Goal: Task Accomplishment & Management: Manage account settings

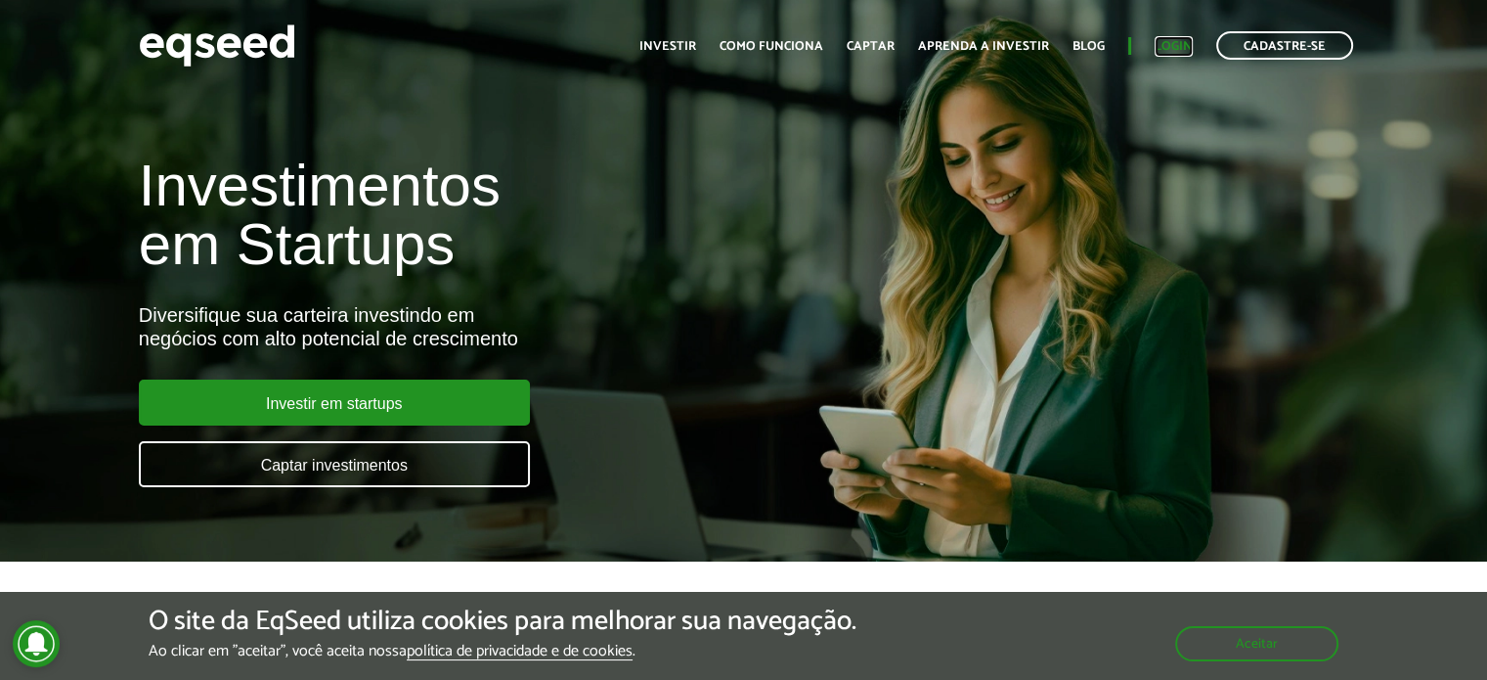
click at [1170, 41] on link "Login" at bounding box center [1174, 46] width 38 height 13
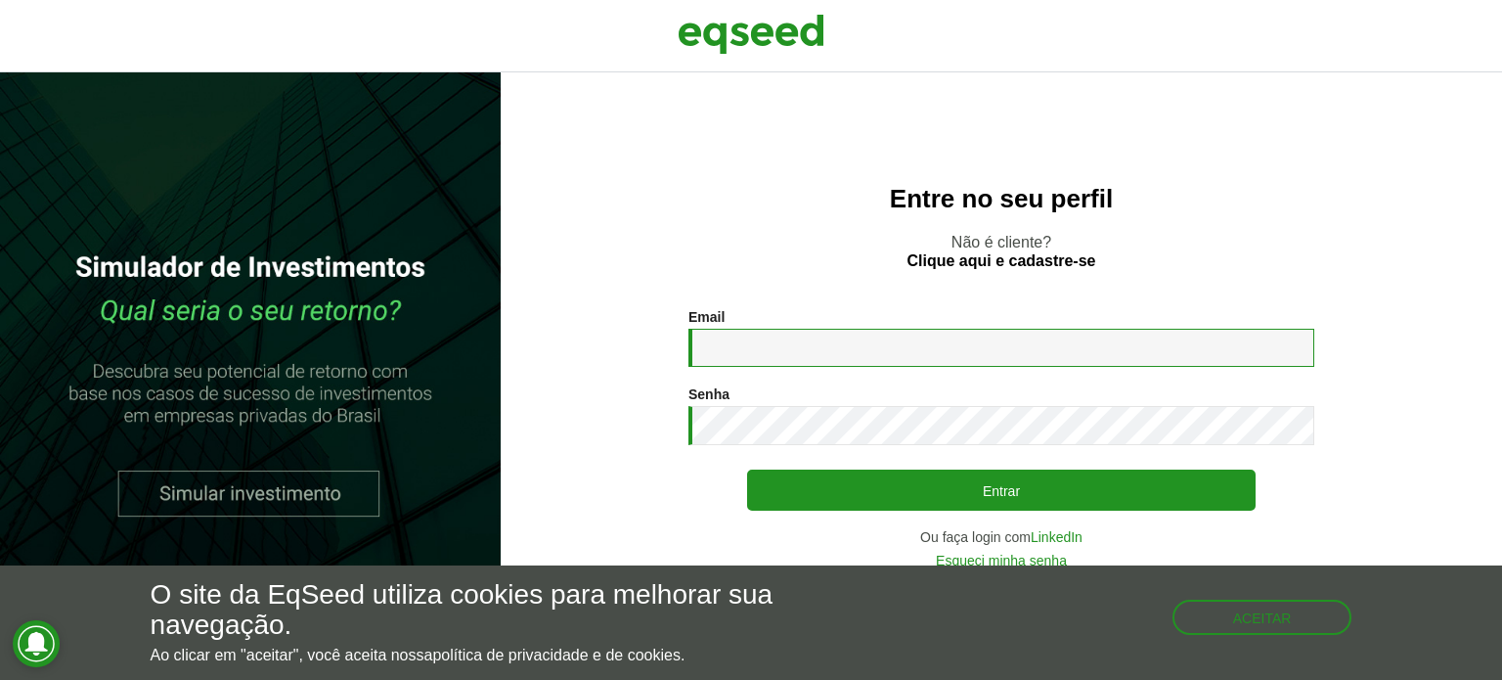
click at [815, 338] on input "Email *" at bounding box center [1001, 348] width 626 height 38
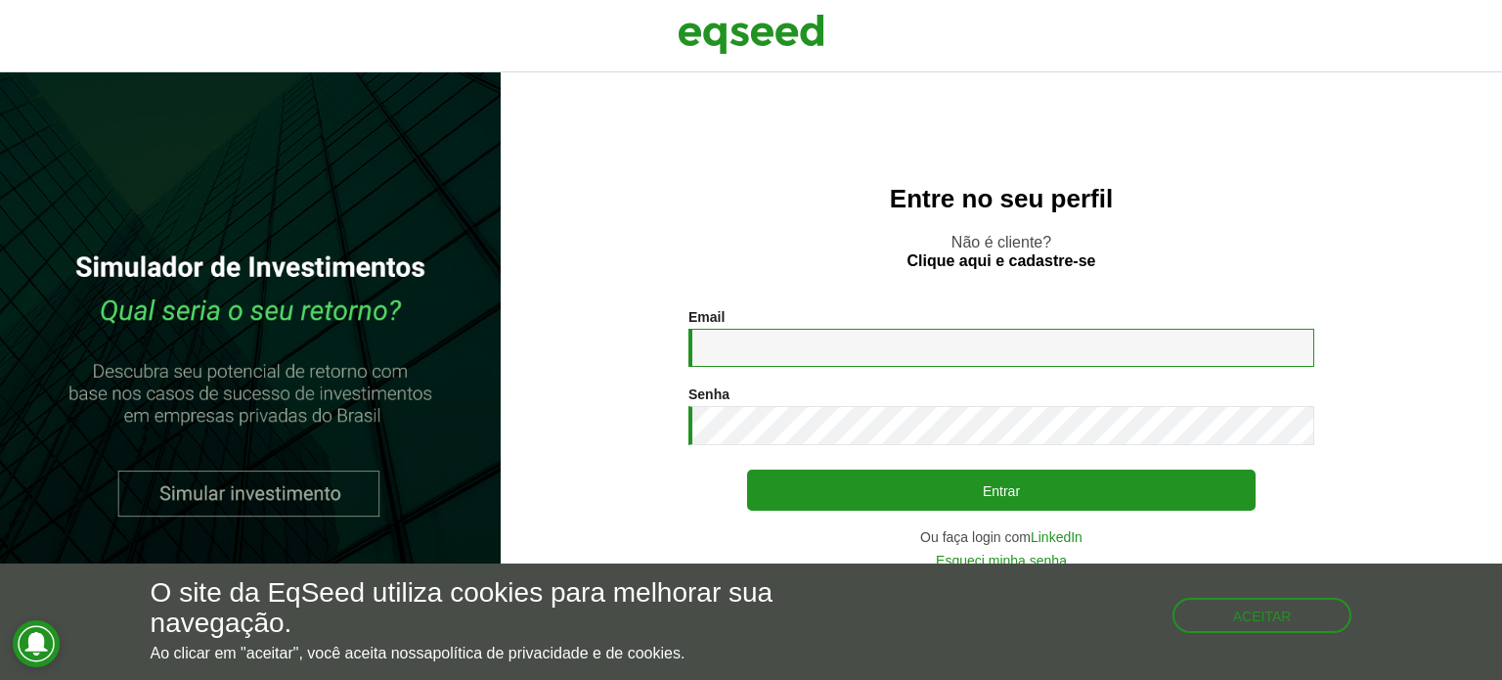
click at [786, 359] on input "Email *" at bounding box center [1001, 348] width 626 height 38
click at [1314, 630] on div "O site da EqSeed utiliza cookies para melhorar sua navegação. Ao clicar em "ace…" at bounding box center [752, 620] width 1202 height 84
click at [1301, 619] on button "Aceitar" at bounding box center [1264, 612] width 176 height 31
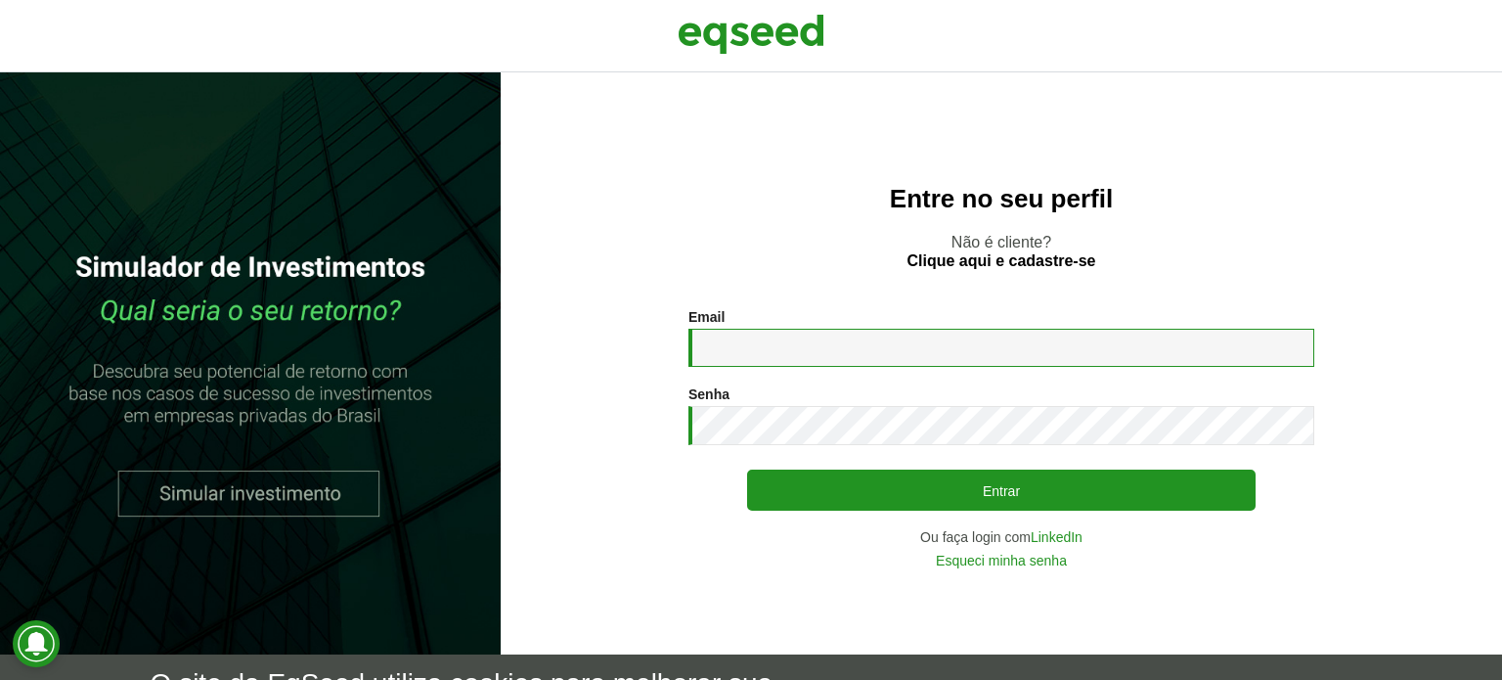
click at [925, 349] on input "Email *" at bounding box center [1001, 348] width 626 height 38
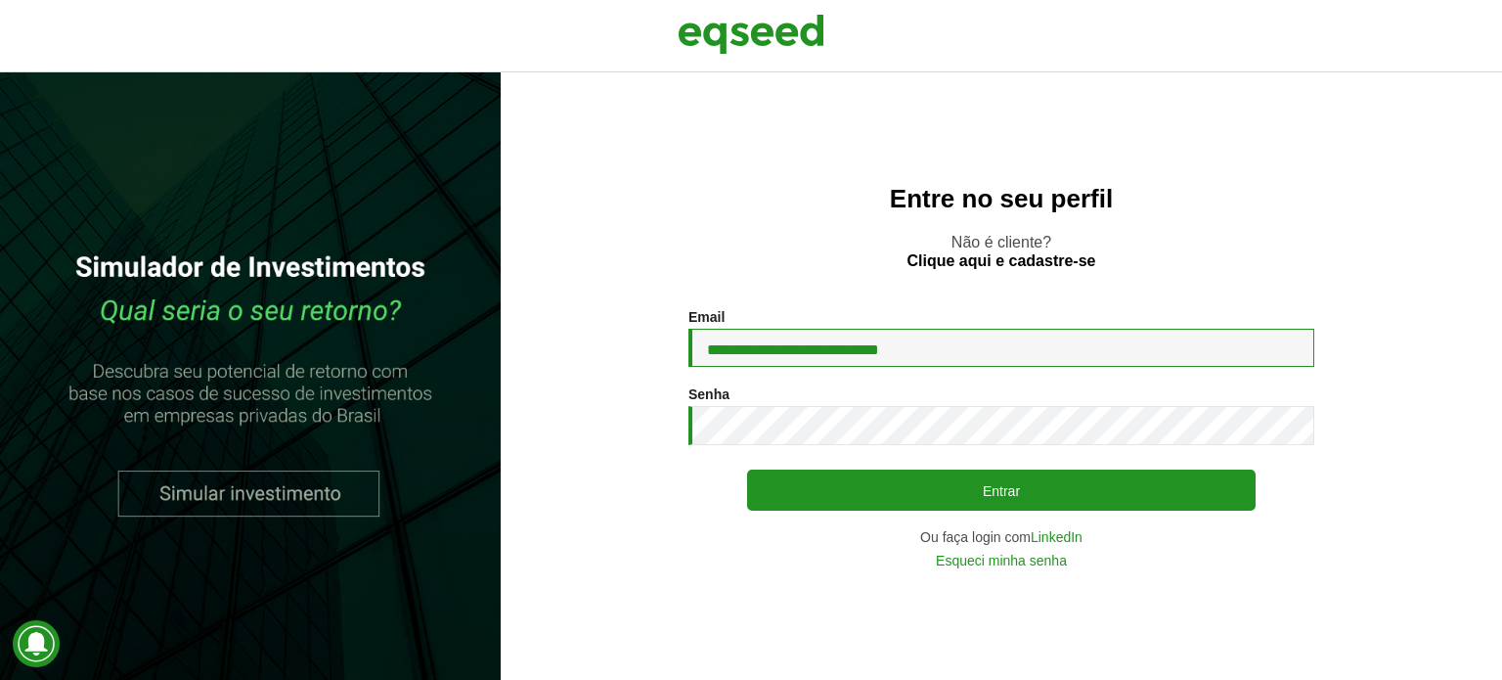
type input "**********"
click at [747, 469] on button "Entrar" at bounding box center [1001, 489] width 508 height 41
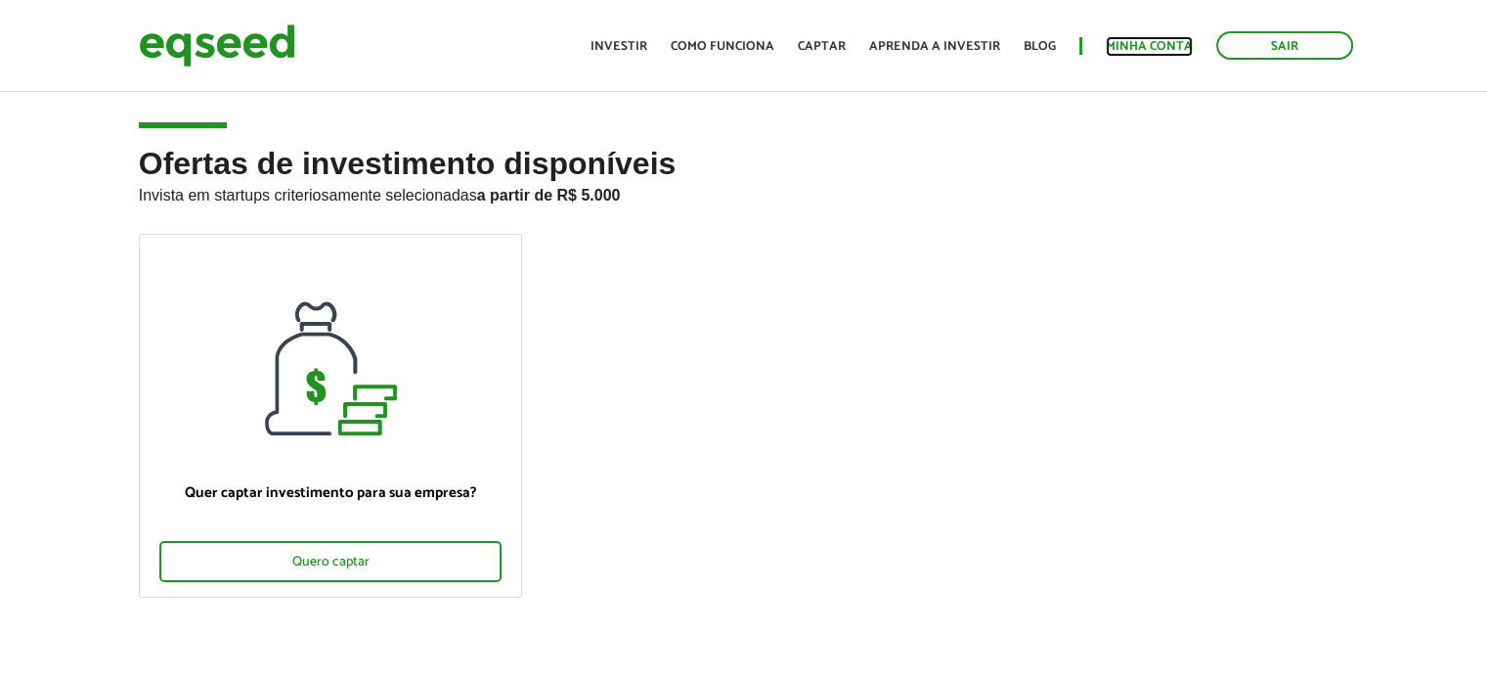
click at [1148, 49] on link "Minha conta" at bounding box center [1149, 46] width 87 height 13
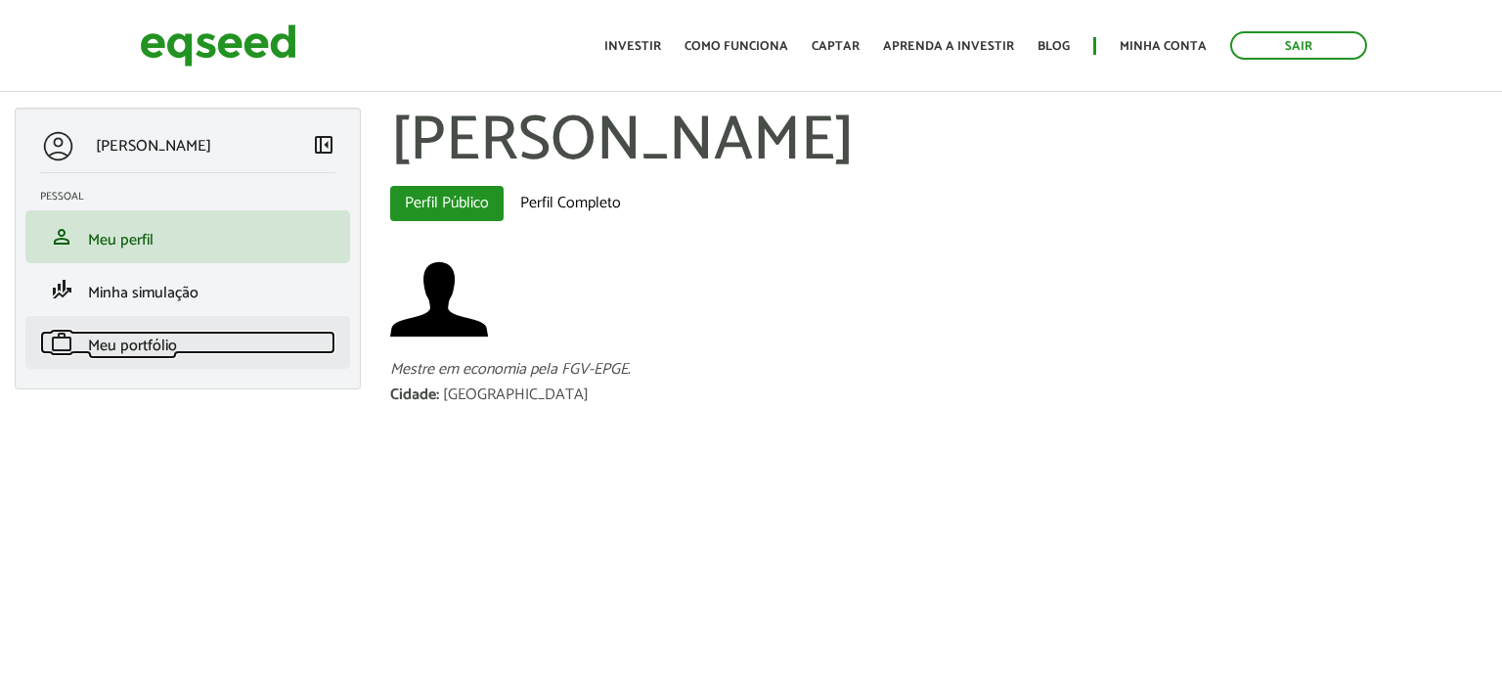
click at [131, 333] on span "Meu portfólio" at bounding box center [132, 345] width 89 height 26
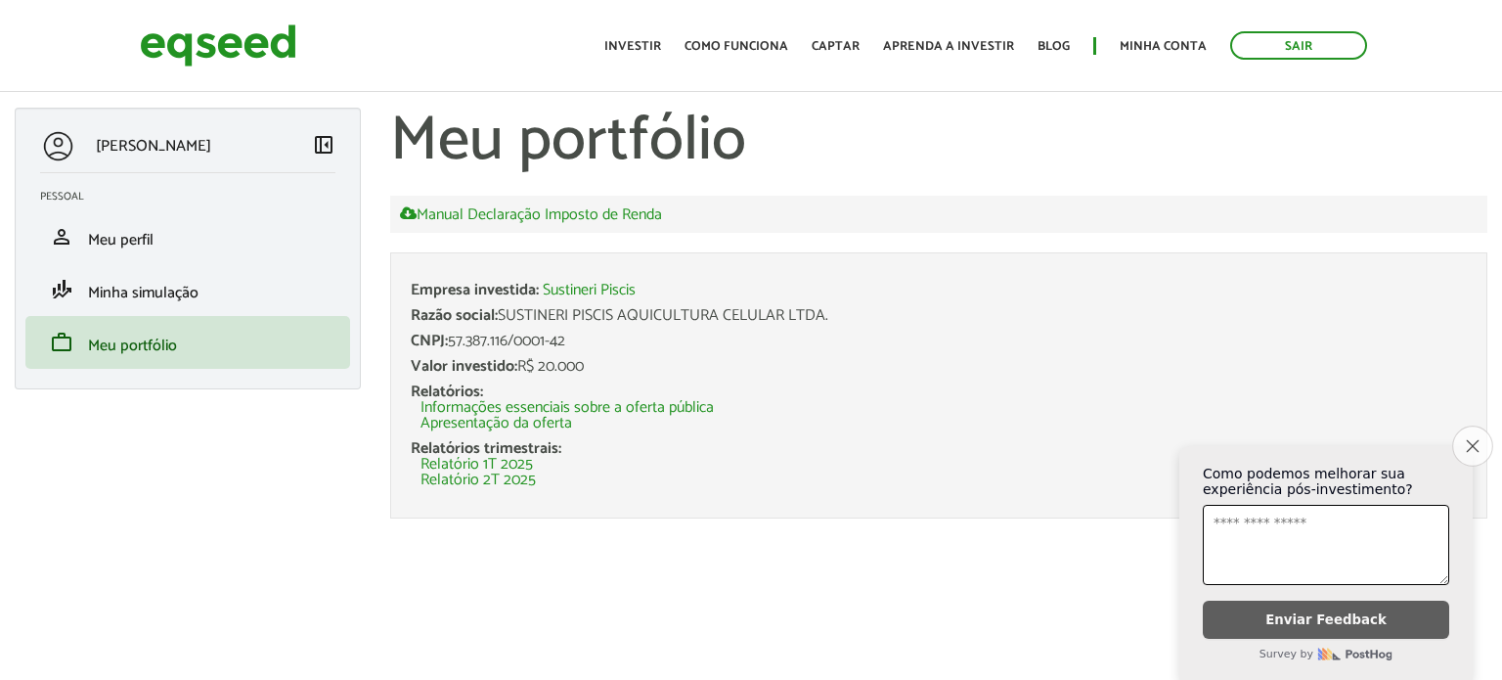
click at [1479, 429] on button "Close survey" at bounding box center [1472, 445] width 41 height 41
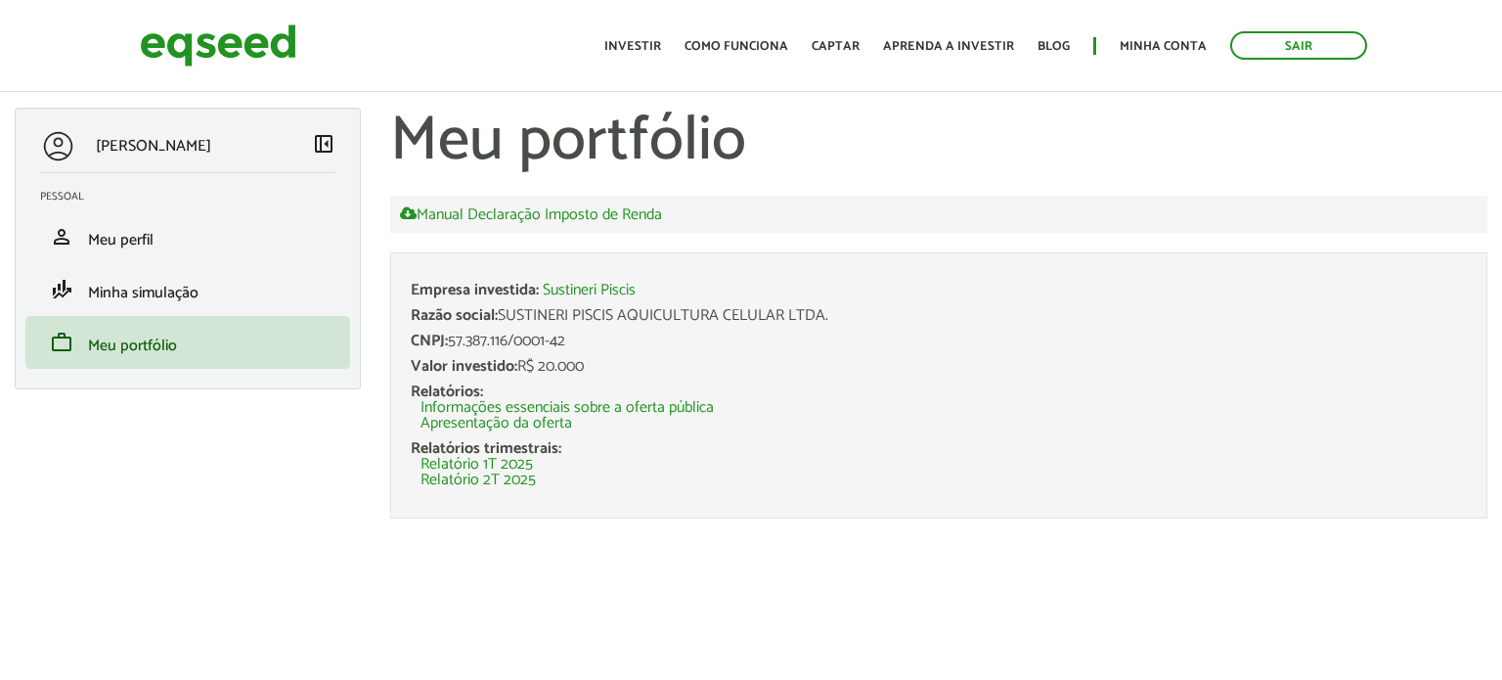
click at [328, 141] on span "left_panel_close" at bounding box center [323, 143] width 23 height 23
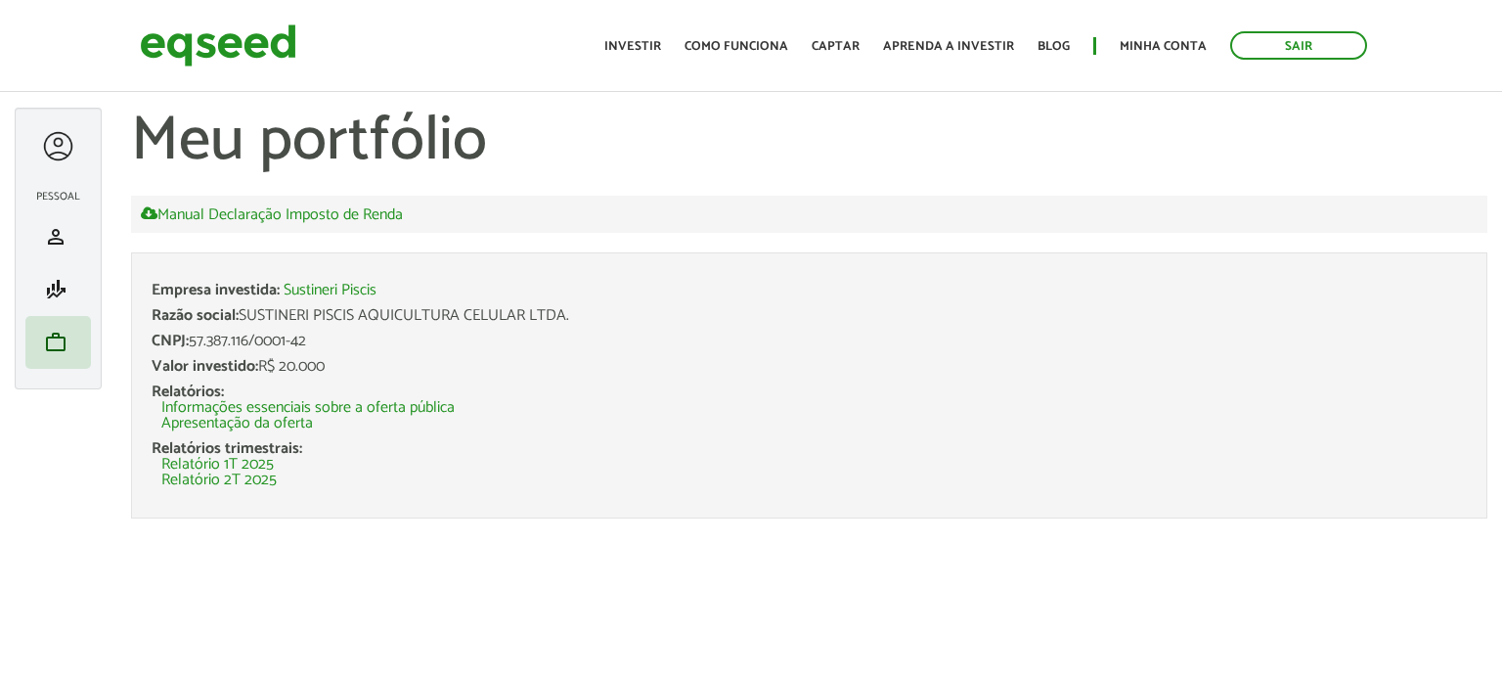
click at [50, 144] on div at bounding box center [58, 146] width 36 height 36
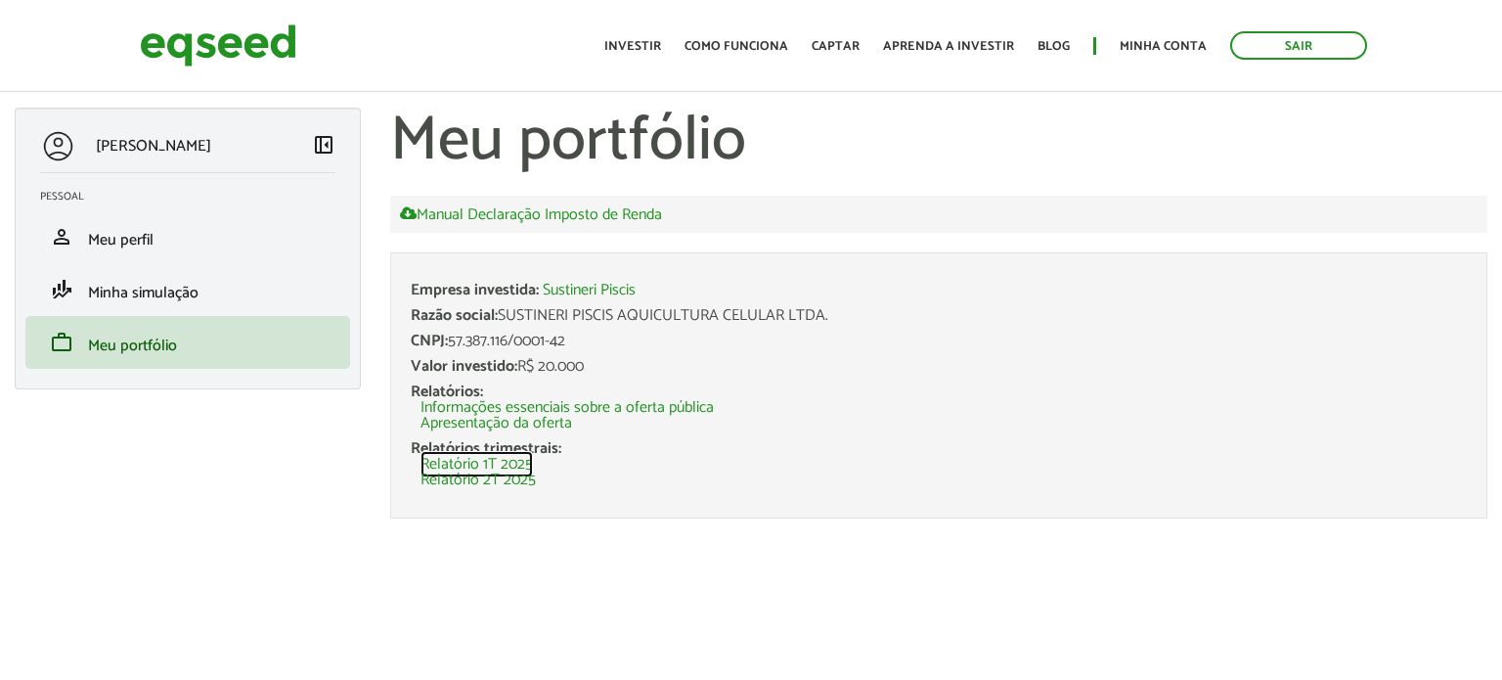
click at [516, 462] on link "Relatório 1T 2025" at bounding box center [476, 465] width 112 height 16
click at [509, 482] on link "Relatório 2T 2025" at bounding box center [477, 480] width 115 height 16
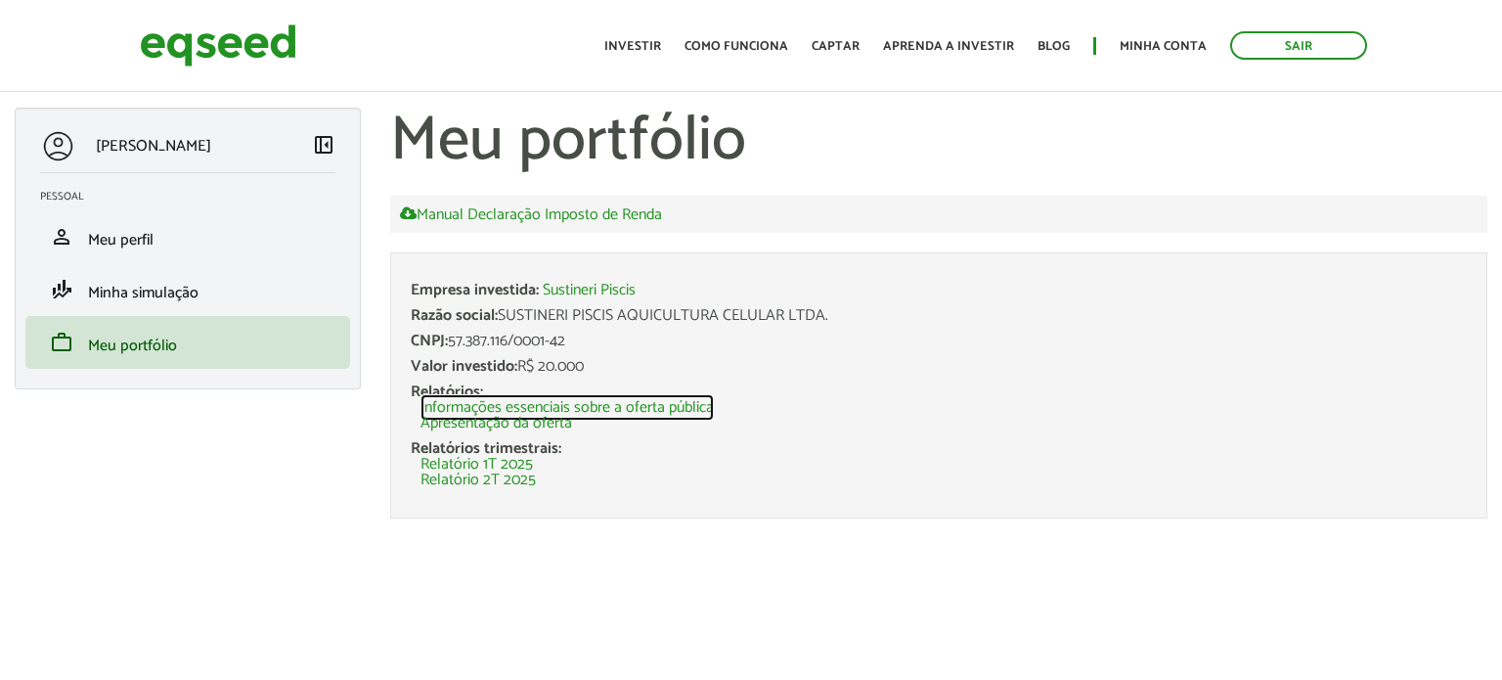
click at [513, 401] on link "Informações essenciais sobre a oferta pública" at bounding box center [566, 408] width 293 height 16
click at [542, 421] on link "Apresentação da oferta" at bounding box center [496, 424] width 152 height 16
